Goal: Check status

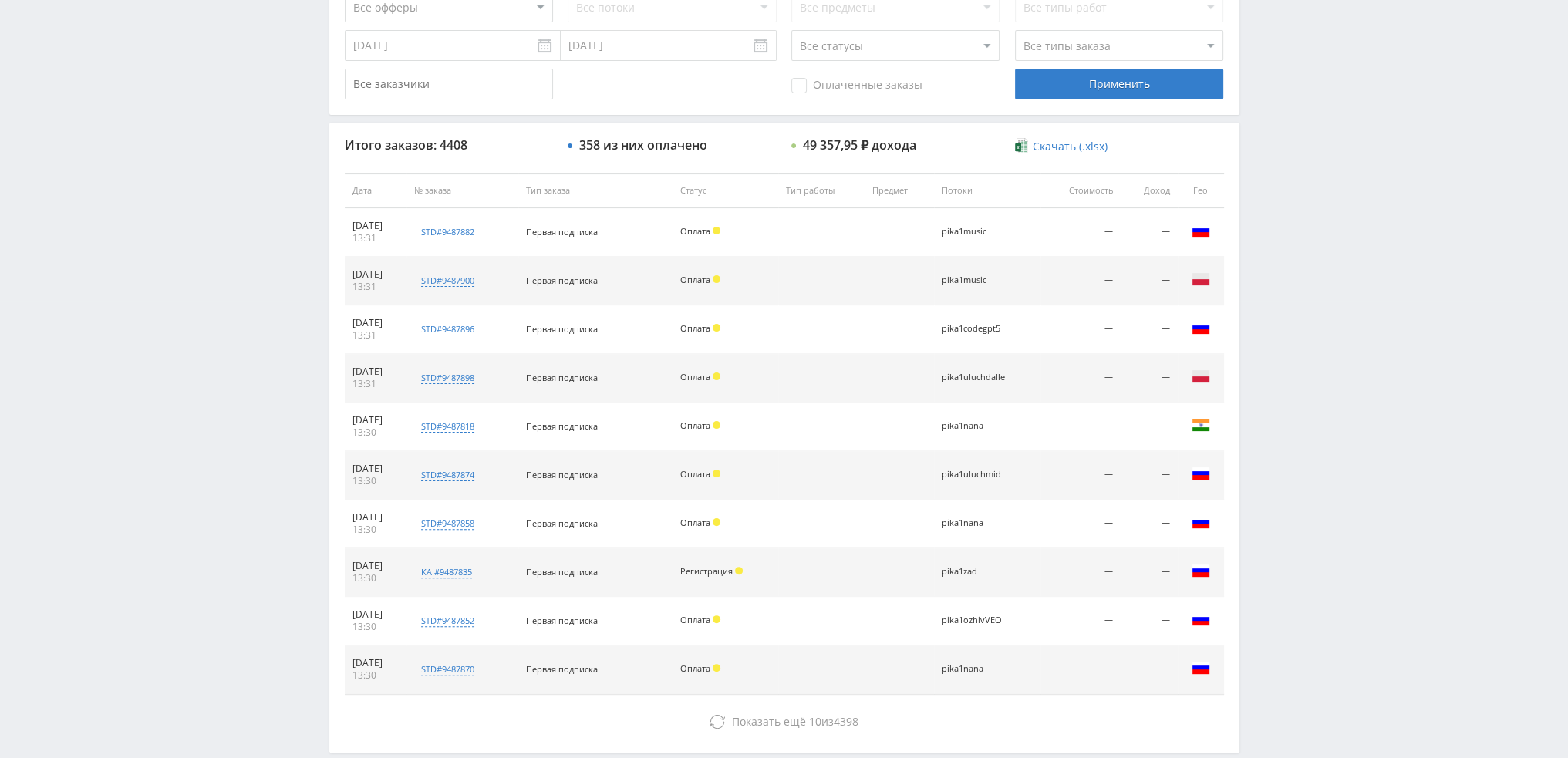
scroll to position [534, 0]
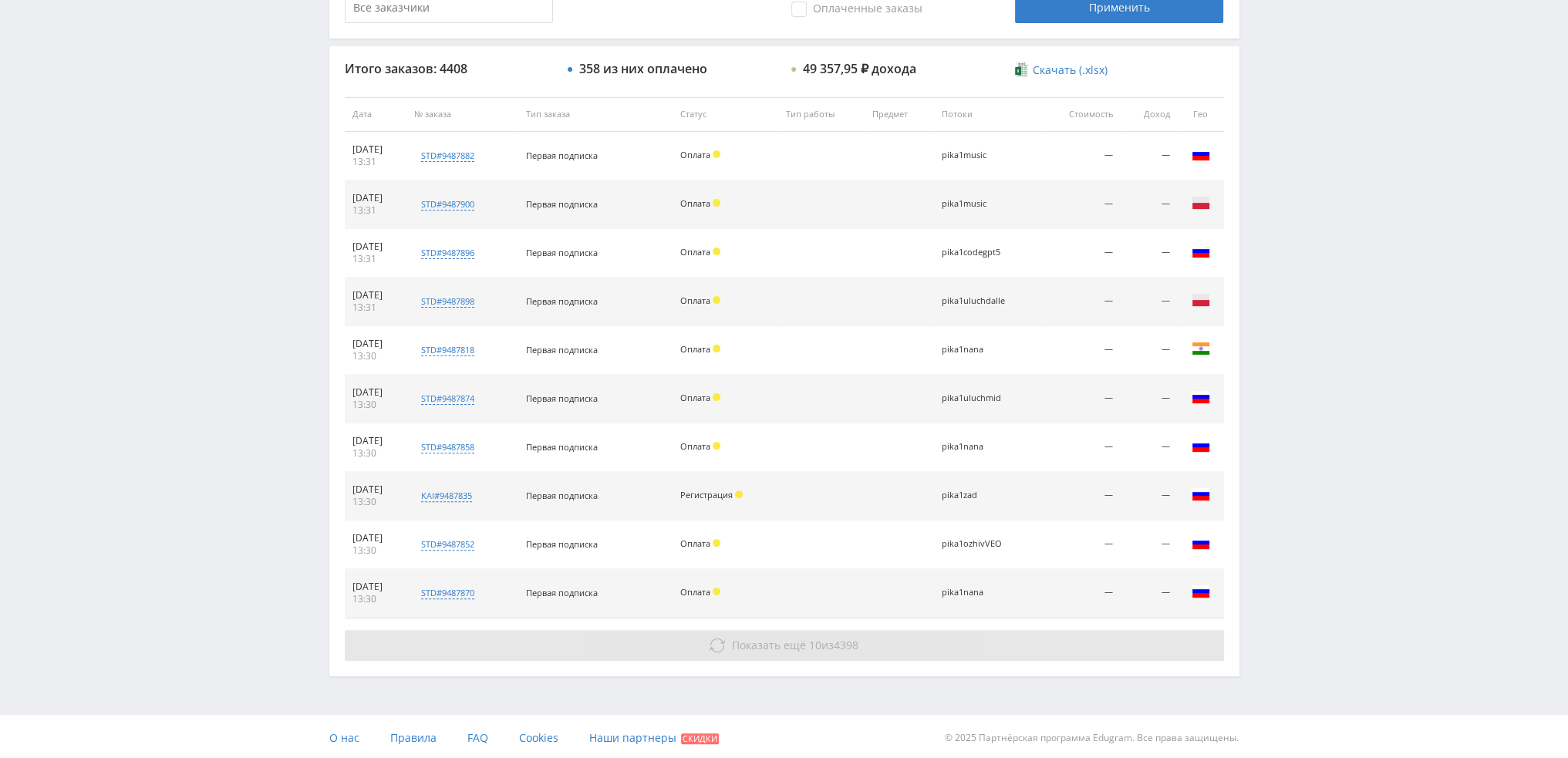
click at [748, 651] on button "Показать ещё 10 из 4398" at bounding box center [784, 645] width 879 height 31
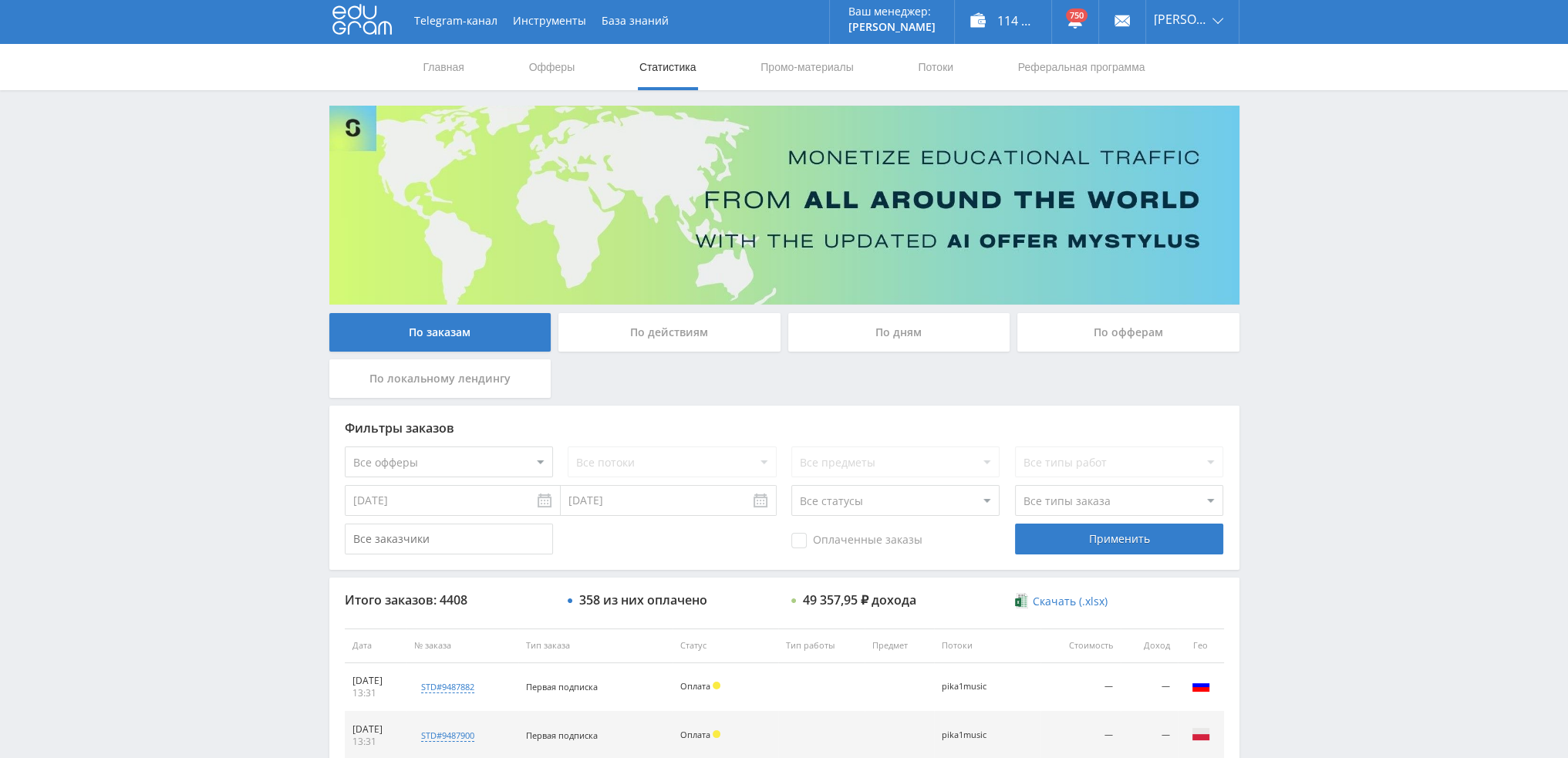
scroll to position [0, 0]
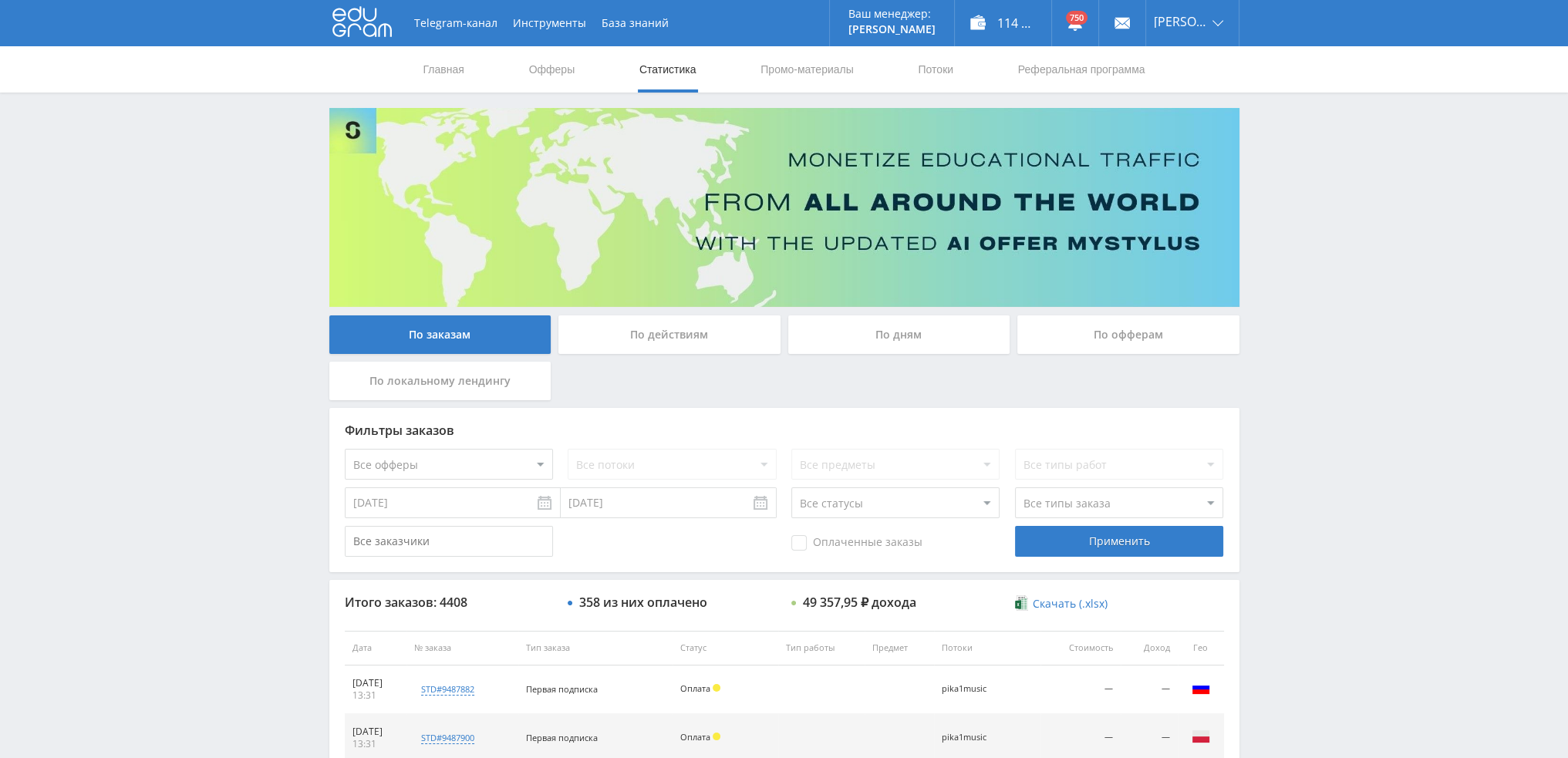
click at [902, 327] on div "По дням" at bounding box center [899, 334] width 223 height 39
click at [0, 0] on input "По дням" at bounding box center [0, 0] width 0 height 0
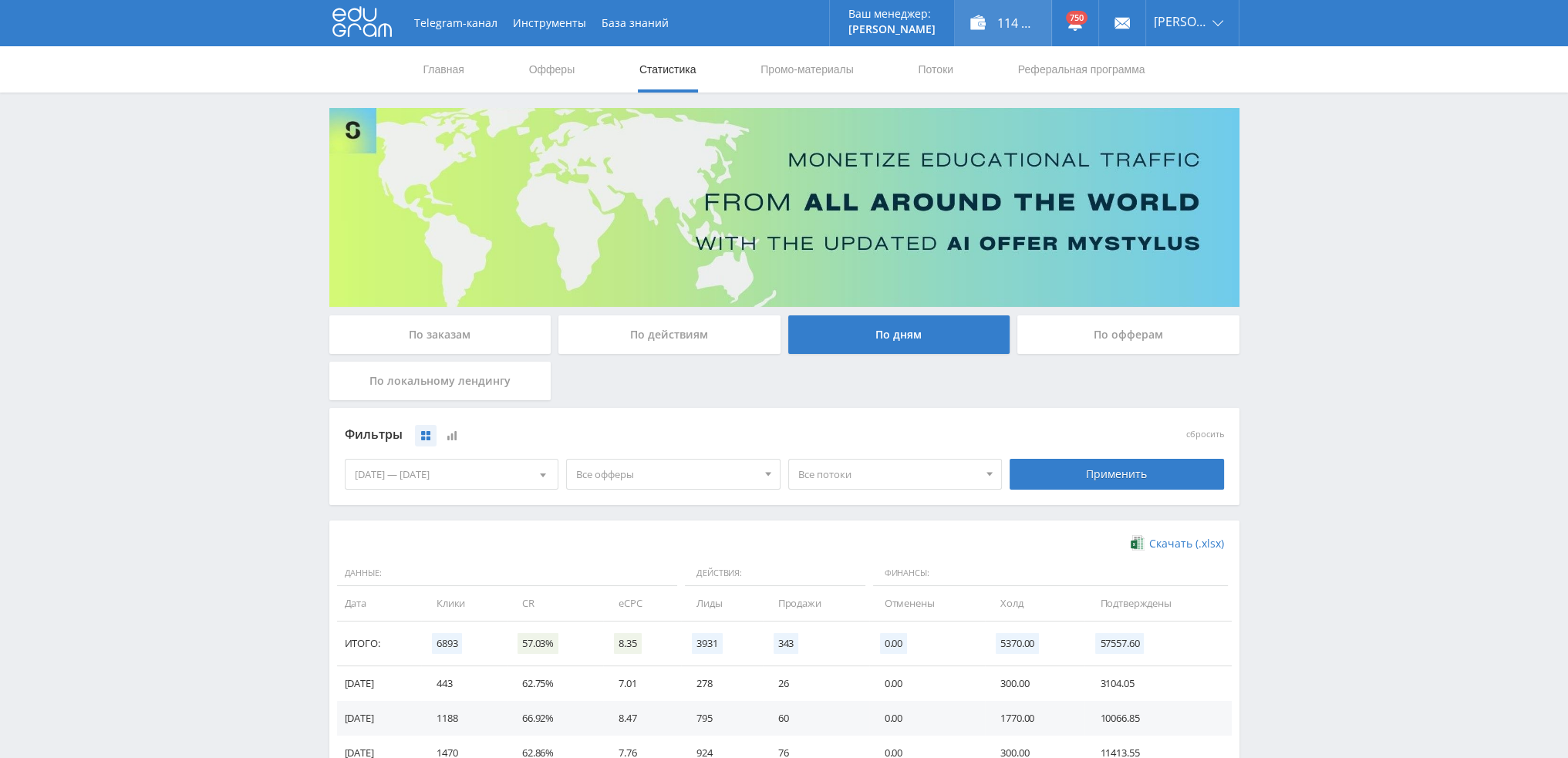
click at [1008, 21] on div "114 788,00 ₽" at bounding box center [1003, 23] width 96 height 46
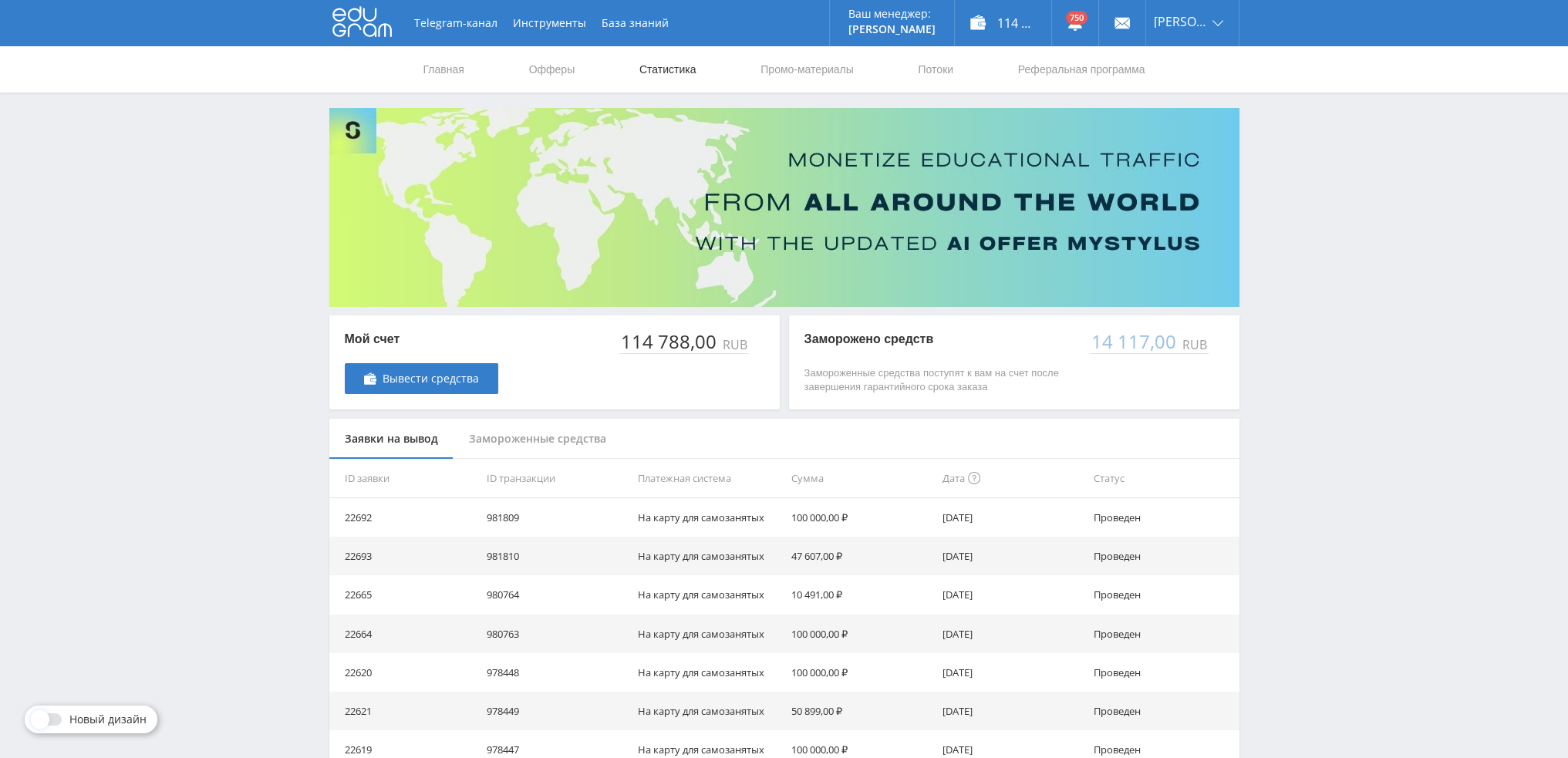
click at [669, 73] on link "Статистика" at bounding box center [668, 69] width 60 height 46
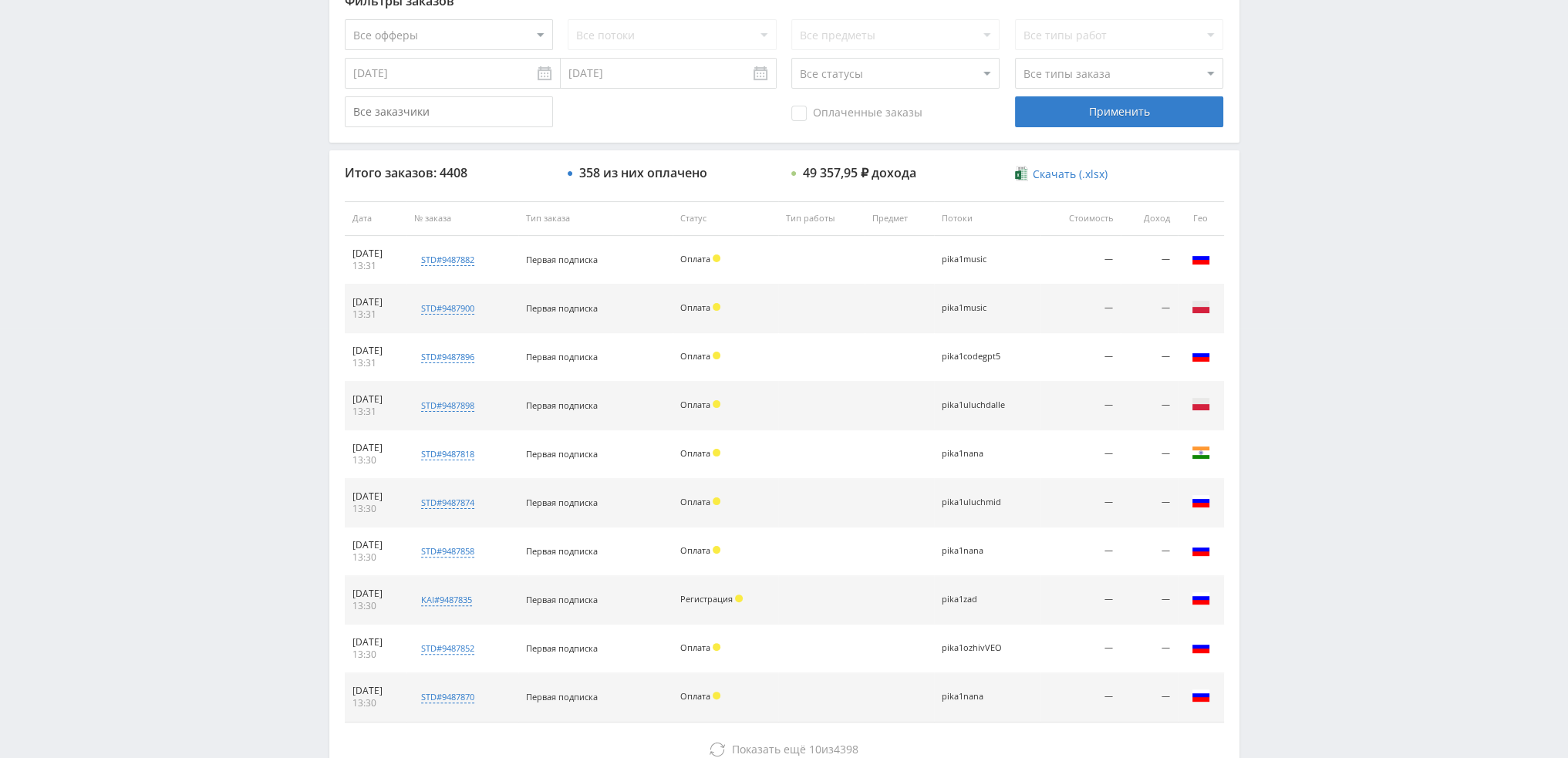
scroll to position [308, 0]
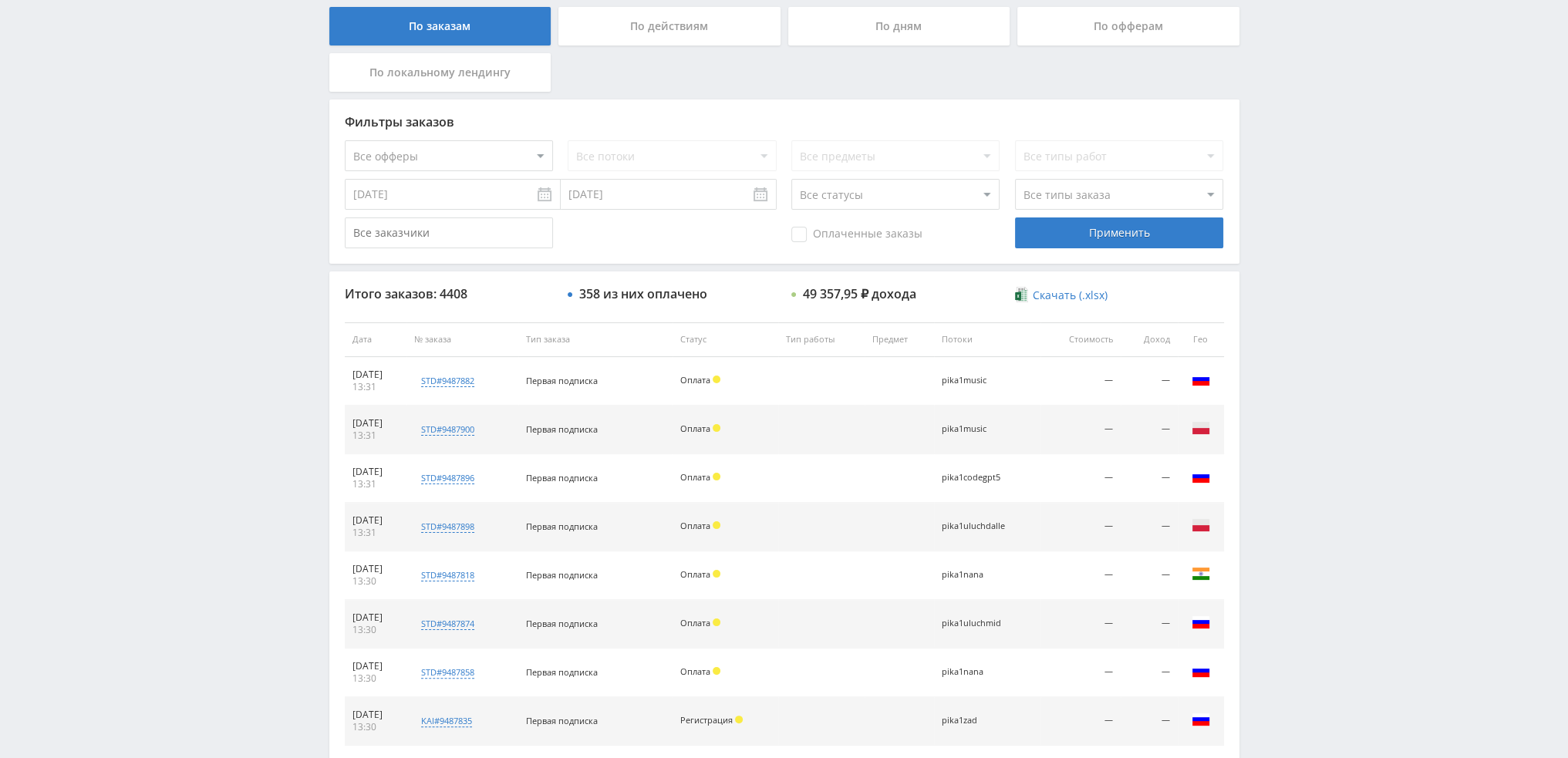
click at [898, 203] on select "Все статусы В аукционе В работе На гарантии Завершен Возврат Черновик" at bounding box center [895, 195] width 208 height 31
select select "3"
click at [791, 179] on select "Все статусы В аукционе В работе На гарантии Завершен Возврат Черновик" at bounding box center [895, 195] width 208 height 31
click at [1046, 229] on div "Применить" at bounding box center [1119, 233] width 208 height 31
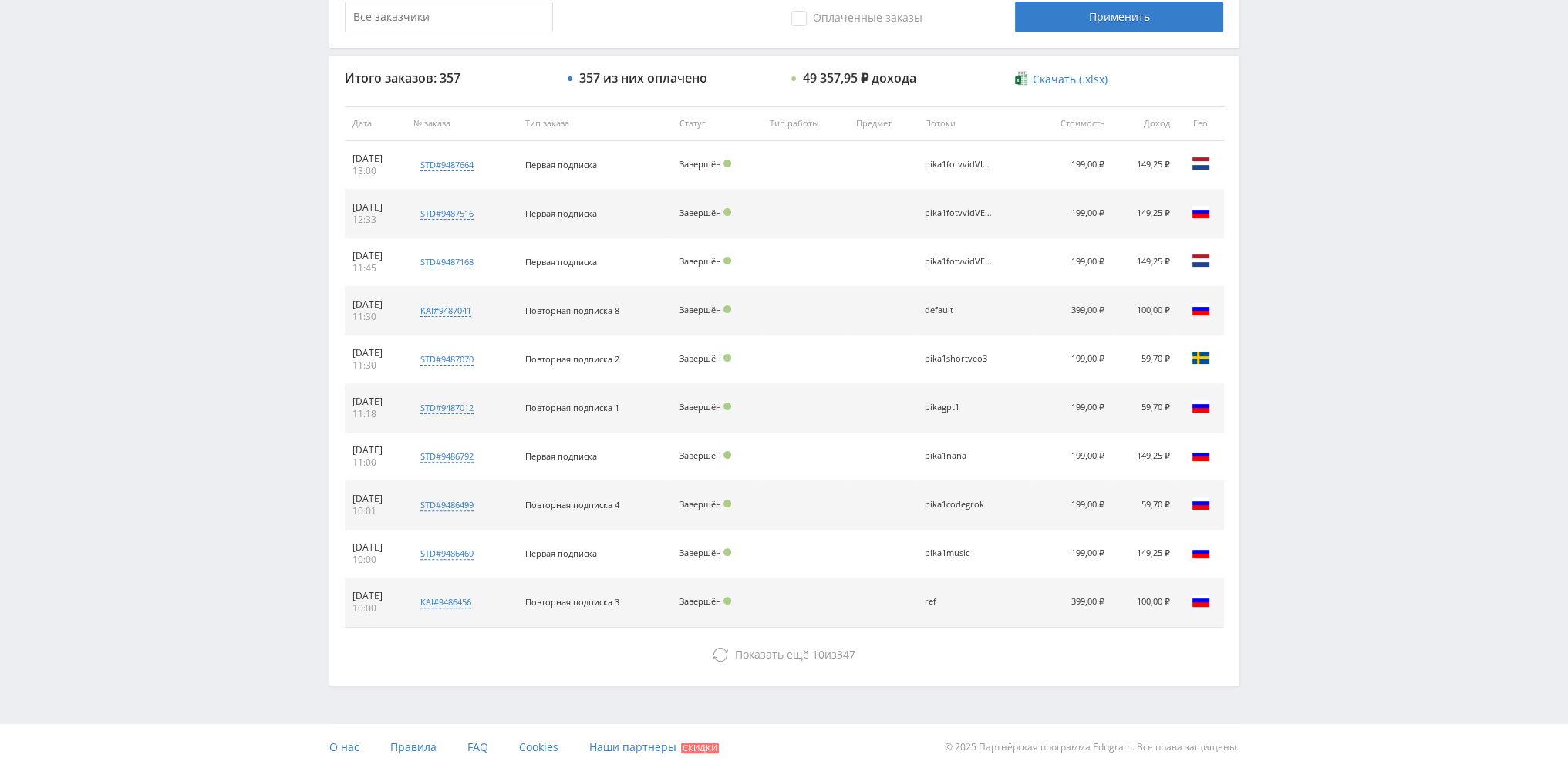
scroll to position [534, 0]
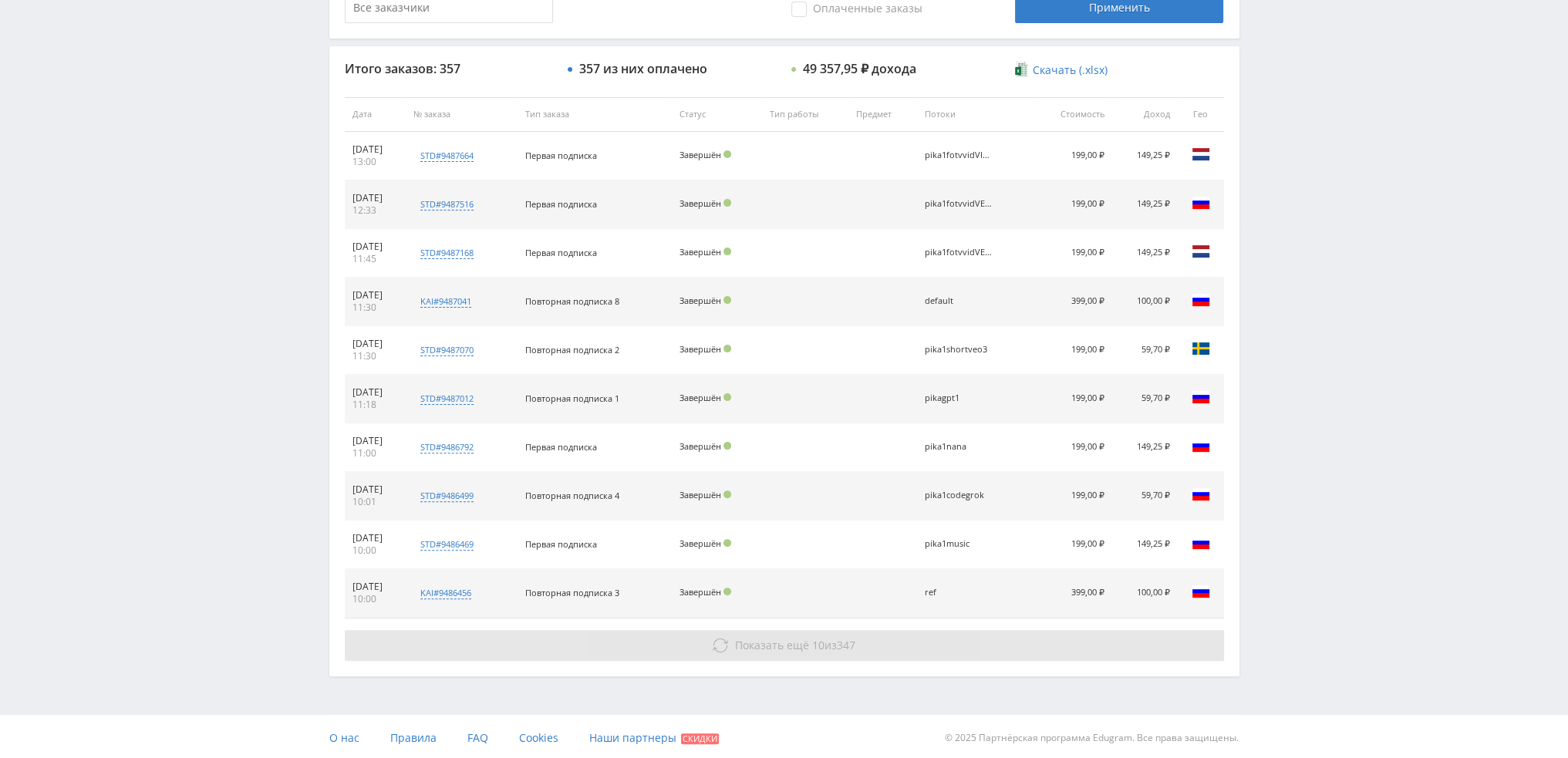
click at [744, 643] on span "Показать ещё" at bounding box center [772, 644] width 74 height 14
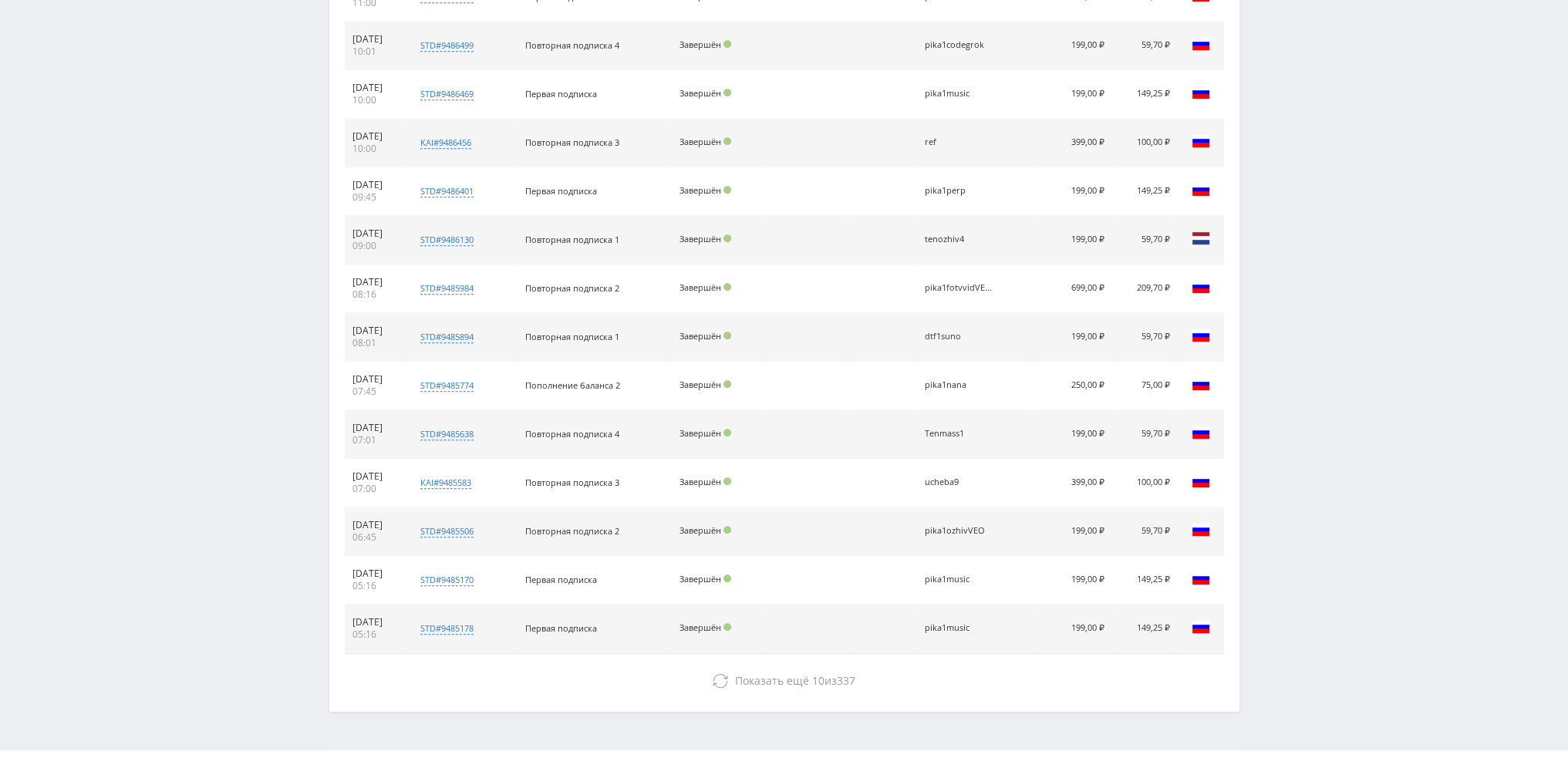
scroll to position [1018, 0]
